Goal: Task Accomplishment & Management: Use online tool/utility

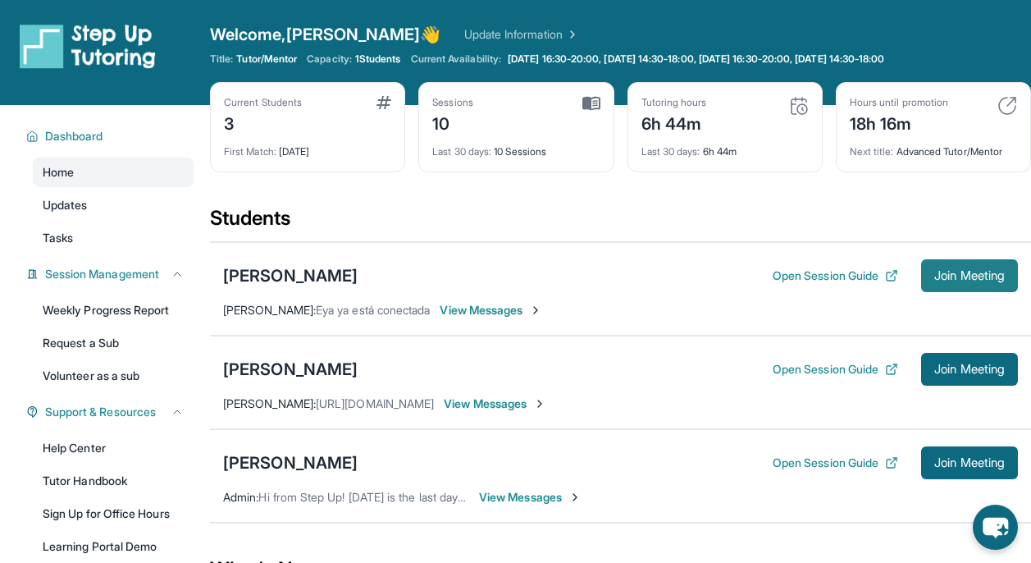
click at [957, 274] on span "Join Meeting" at bounding box center [969, 276] width 71 height 10
click at [287, 281] on div "[PERSON_NAME]" at bounding box center [290, 275] width 135 height 23
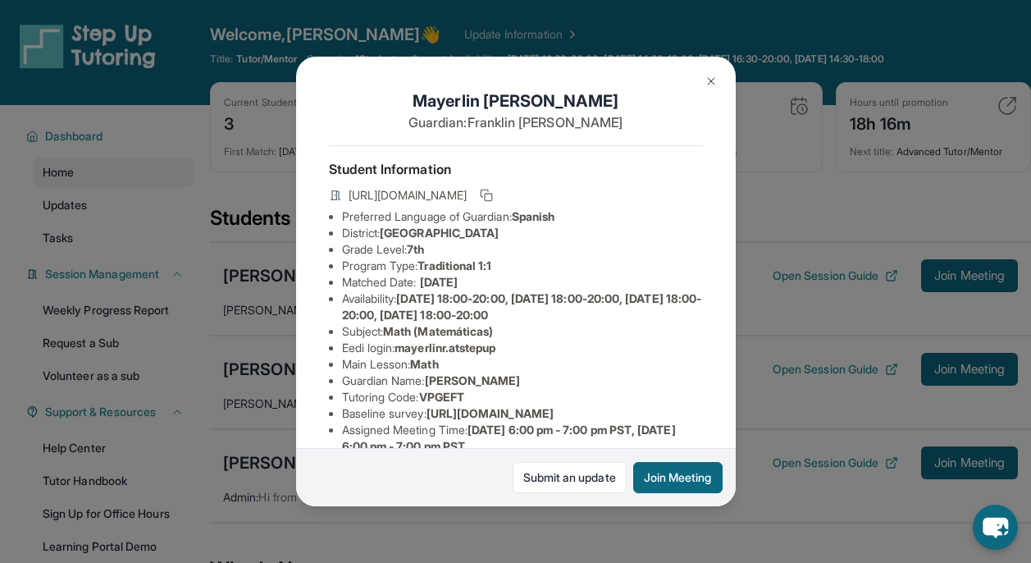
scroll to position [9, 0]
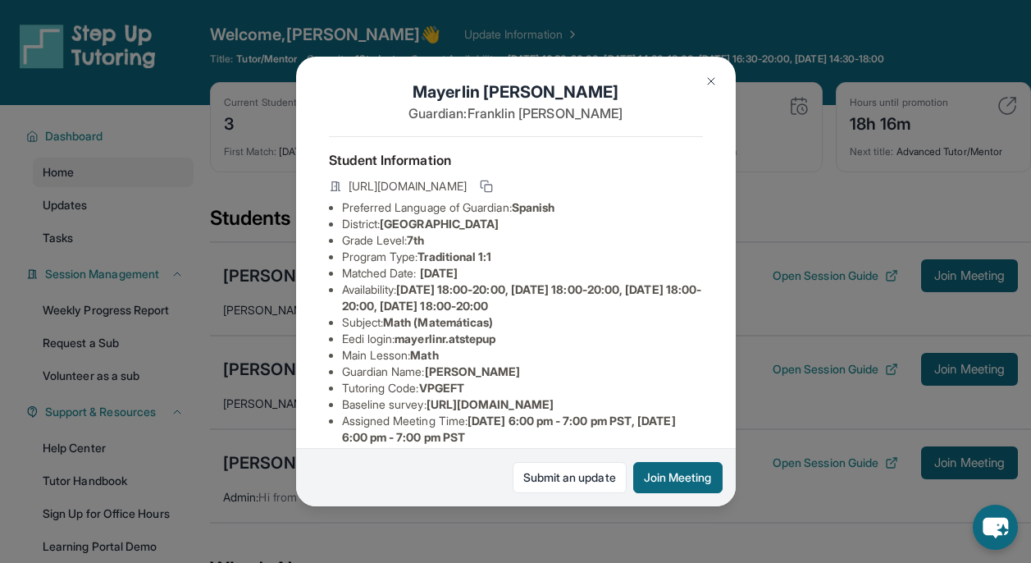
click at [480, 338] on span "mayerlinr.atstepup" at bounding box center [445, 338] width 101 height 14
click at [413, 349] on li "Main Lesson : Math" at bounding box center [522, 355] width 361 height 16
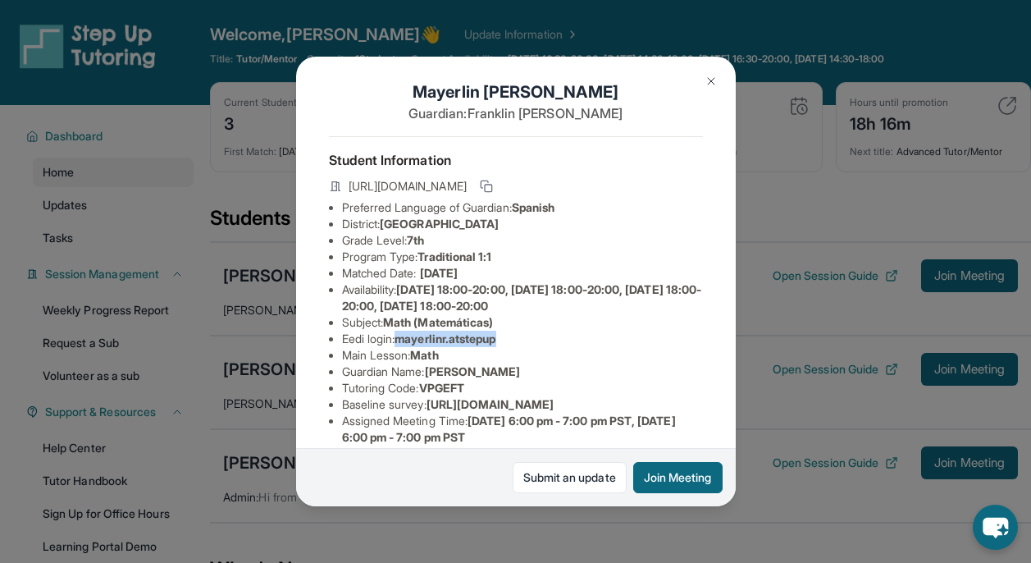
drag, startPoint x: 405, startPoint y: 340, endPoint x: 506, endPoint y: 340, distance: 100.9
click at [496, 340] on span "mayerlinr.atstepup" at bounding box center [445, 338] width 101 height 14
copy span "mayerlinr.atstepup"
